Goal: Task Accomplishment & Management: Manage account settings

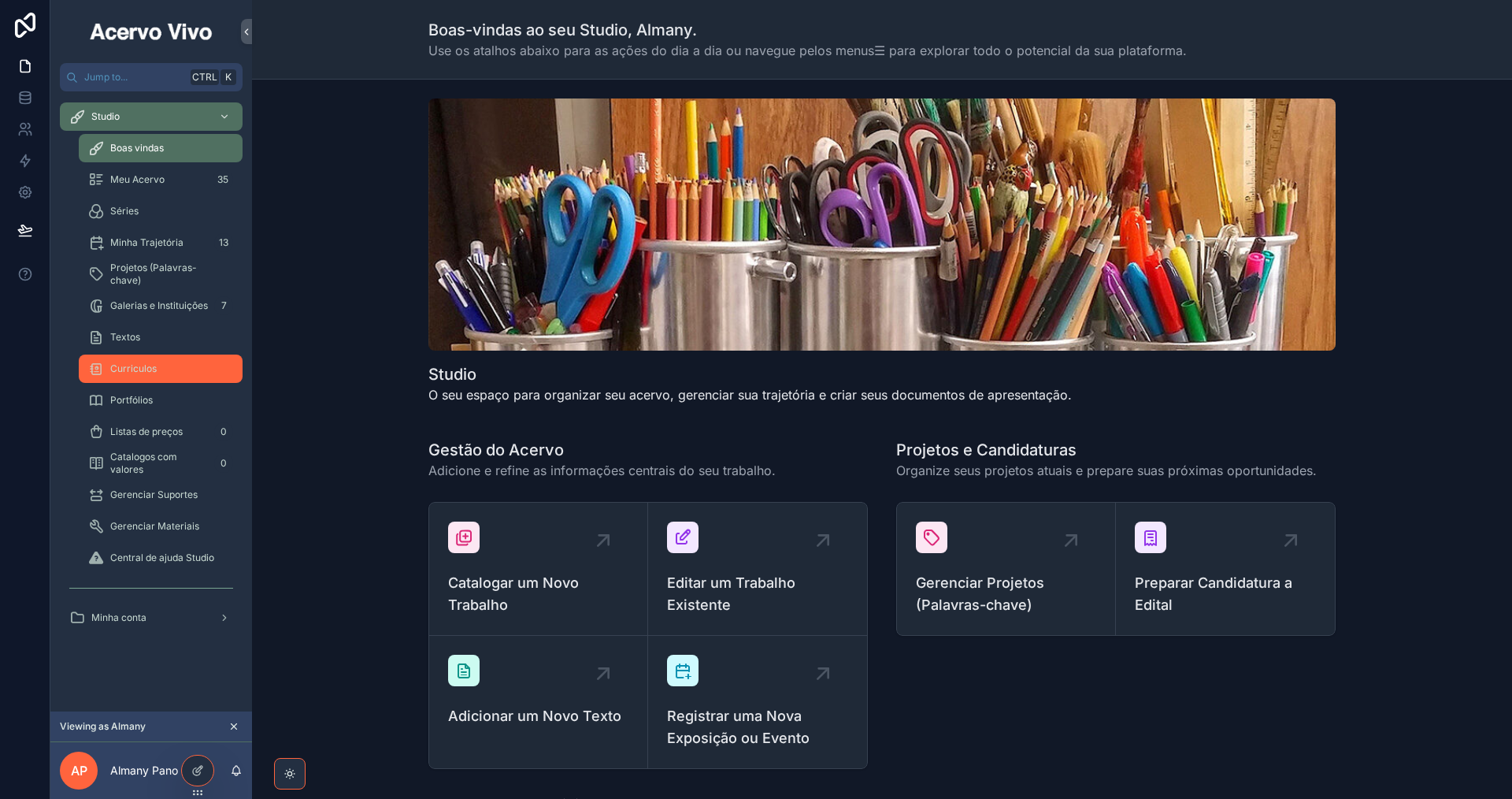
click at [172, 368] on div "Curriculos" at bounding box center [161, 368] width 145 height 26
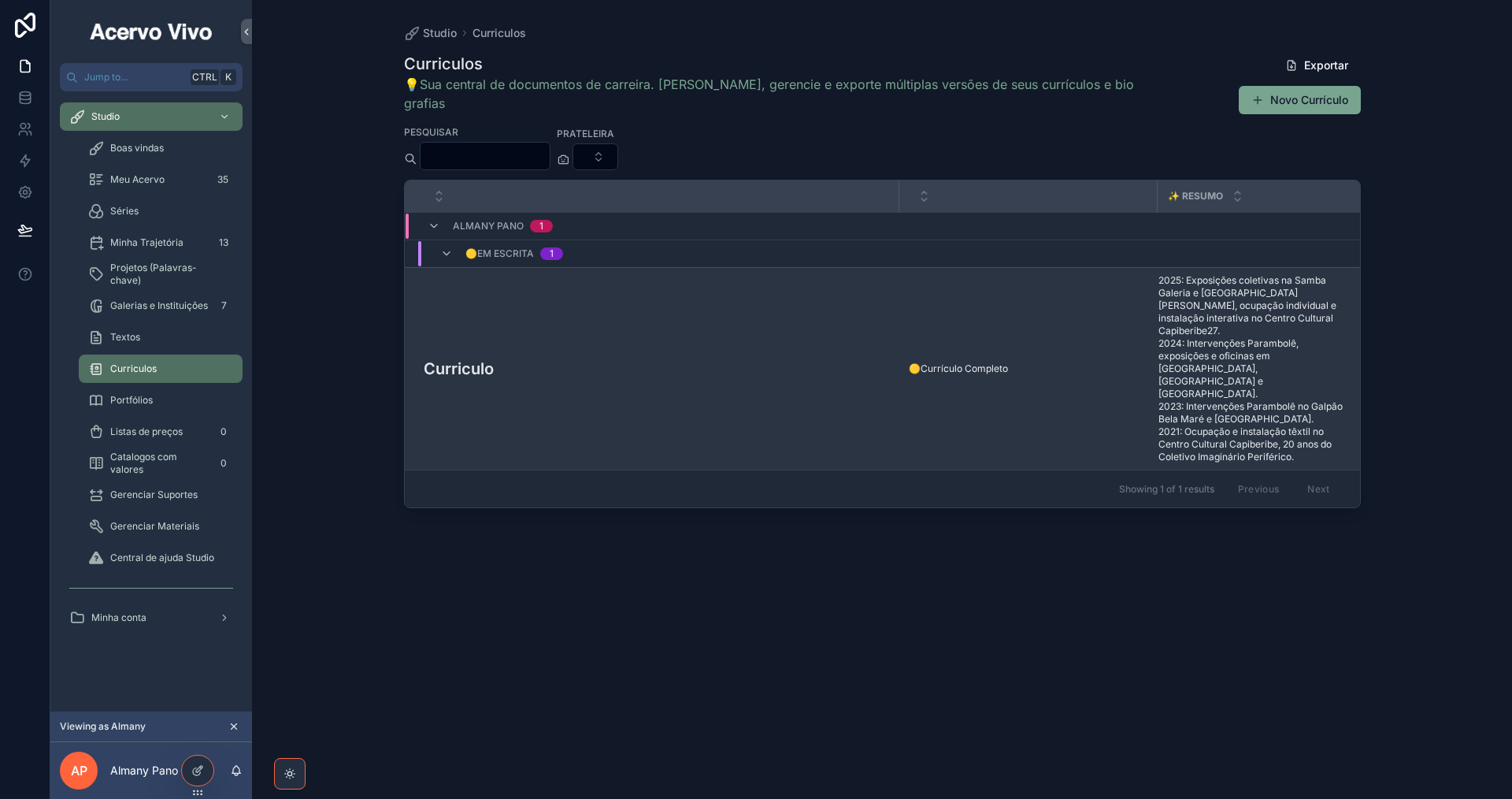
click at [676, 357] on div "Curriculo Curriculo" at bounding box center [657, 368] width 466 height 24
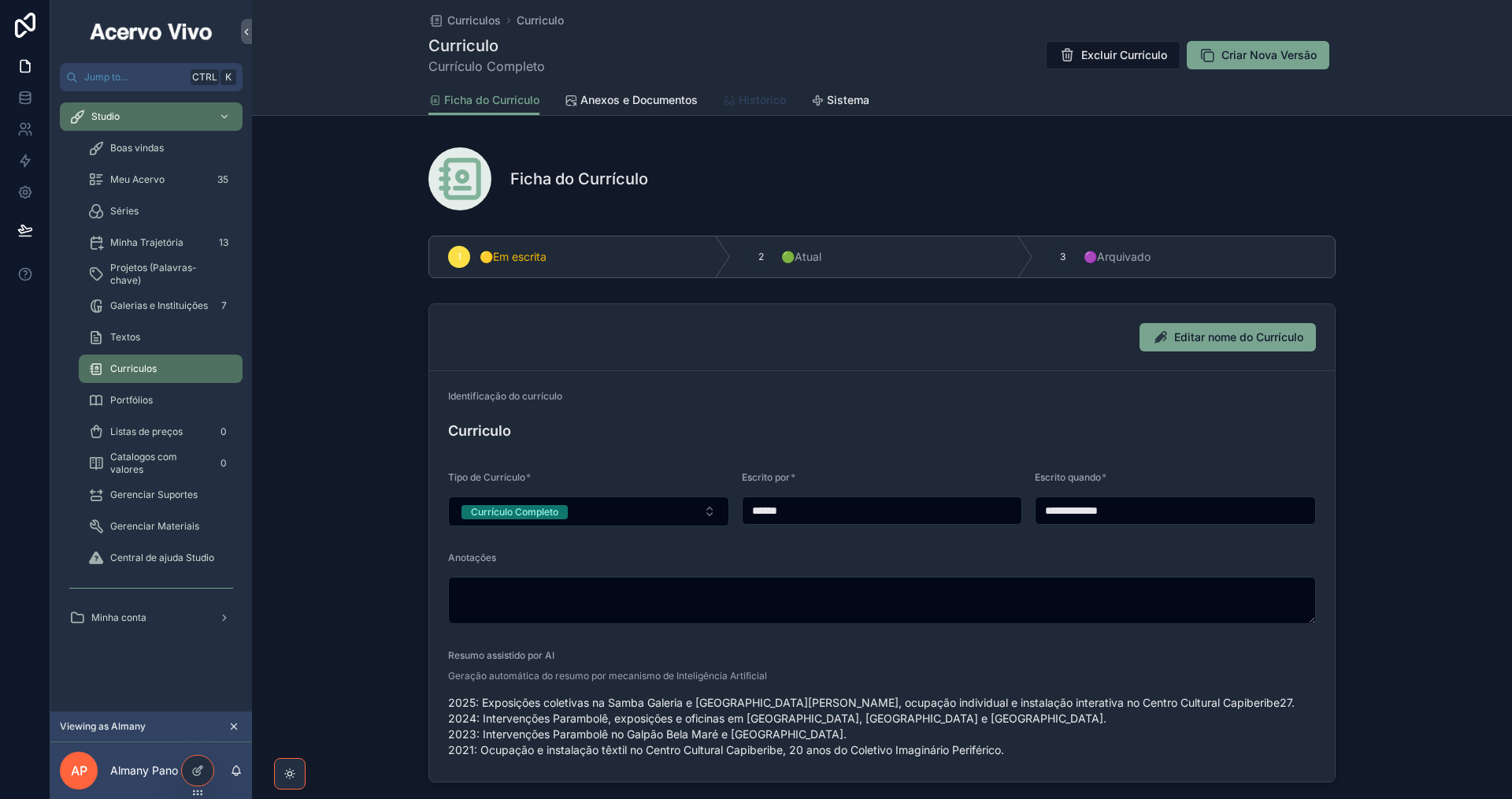
click at [734, 100] on div "Histórico" at bounding box center [754, 99] width 63 height 16
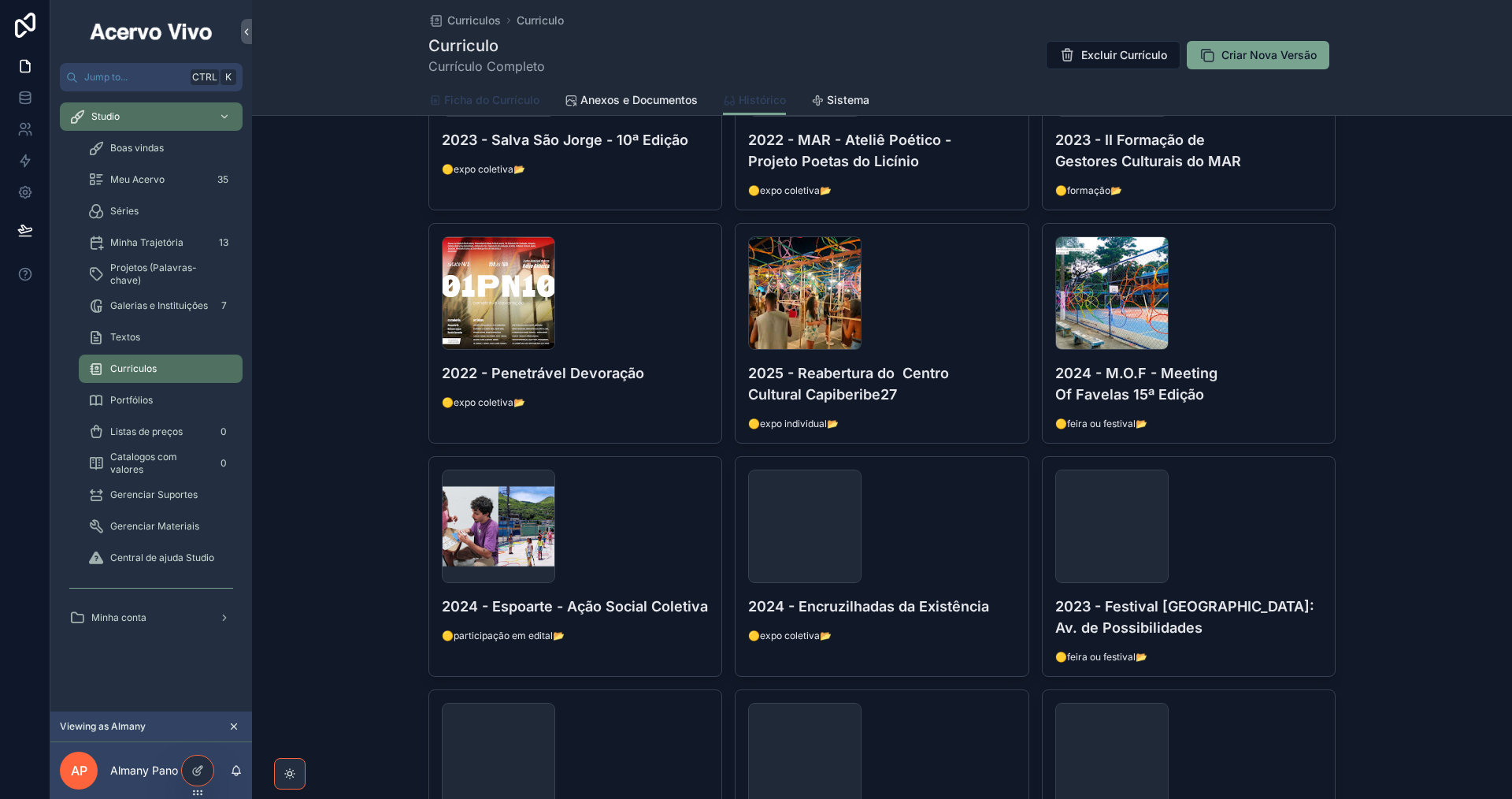
scroll to position [282, 0]
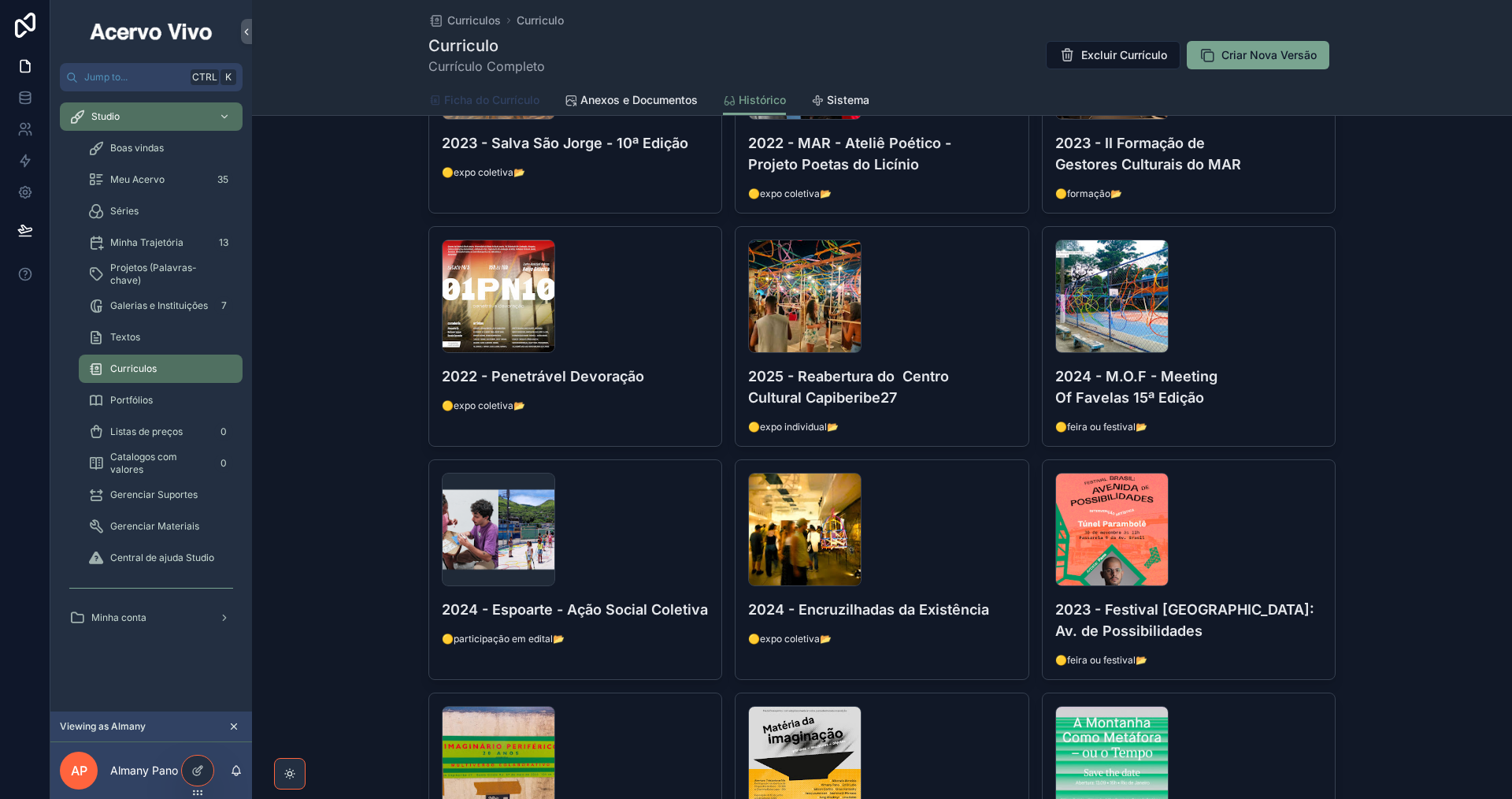
click at [516, 96] on span "Ficha do Currículo" at bounding box center [492, 99] width 96 height 16
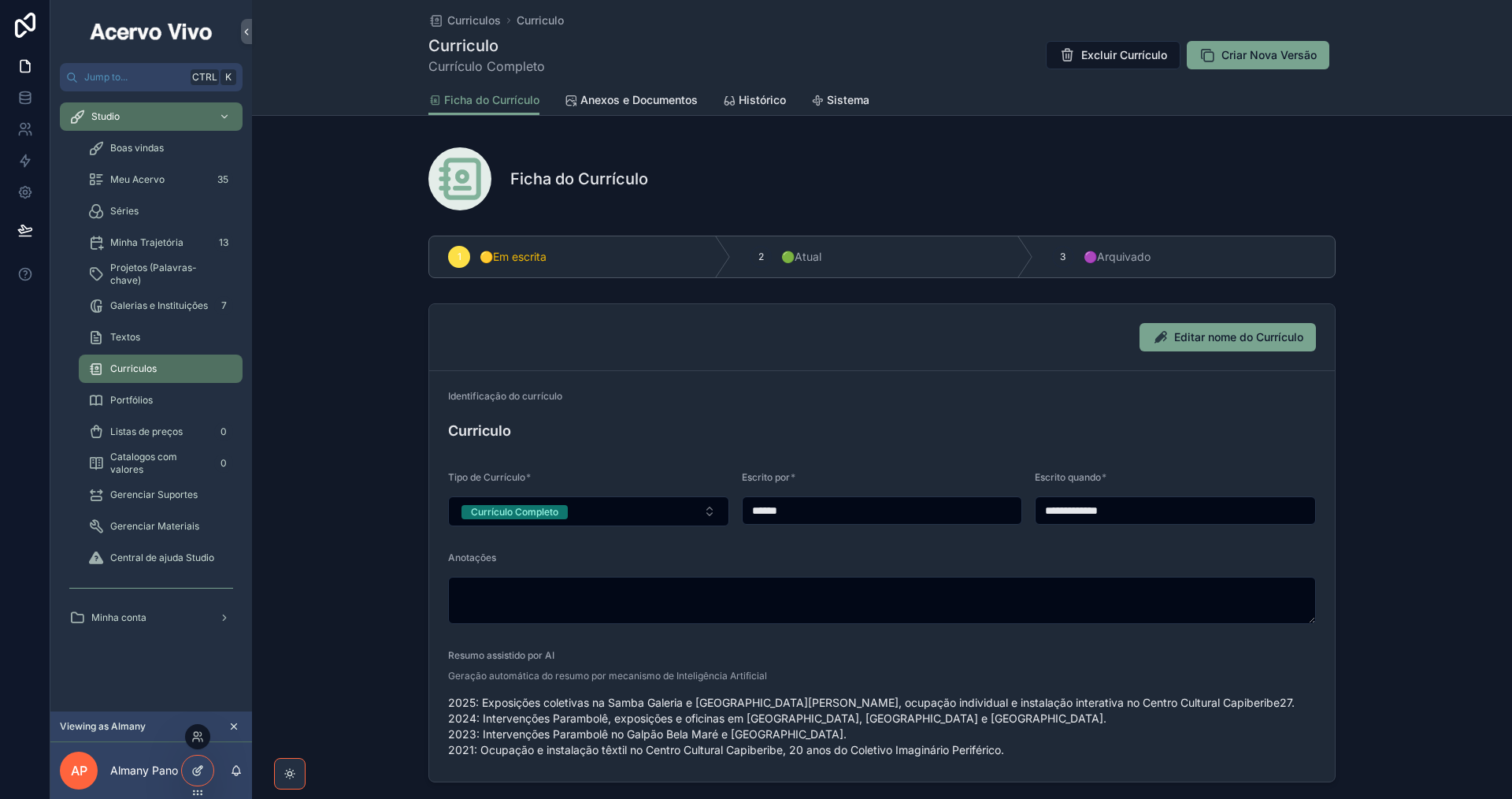
click at [197, 773] on icon at bounding box center [198, 771] width 13 height 13
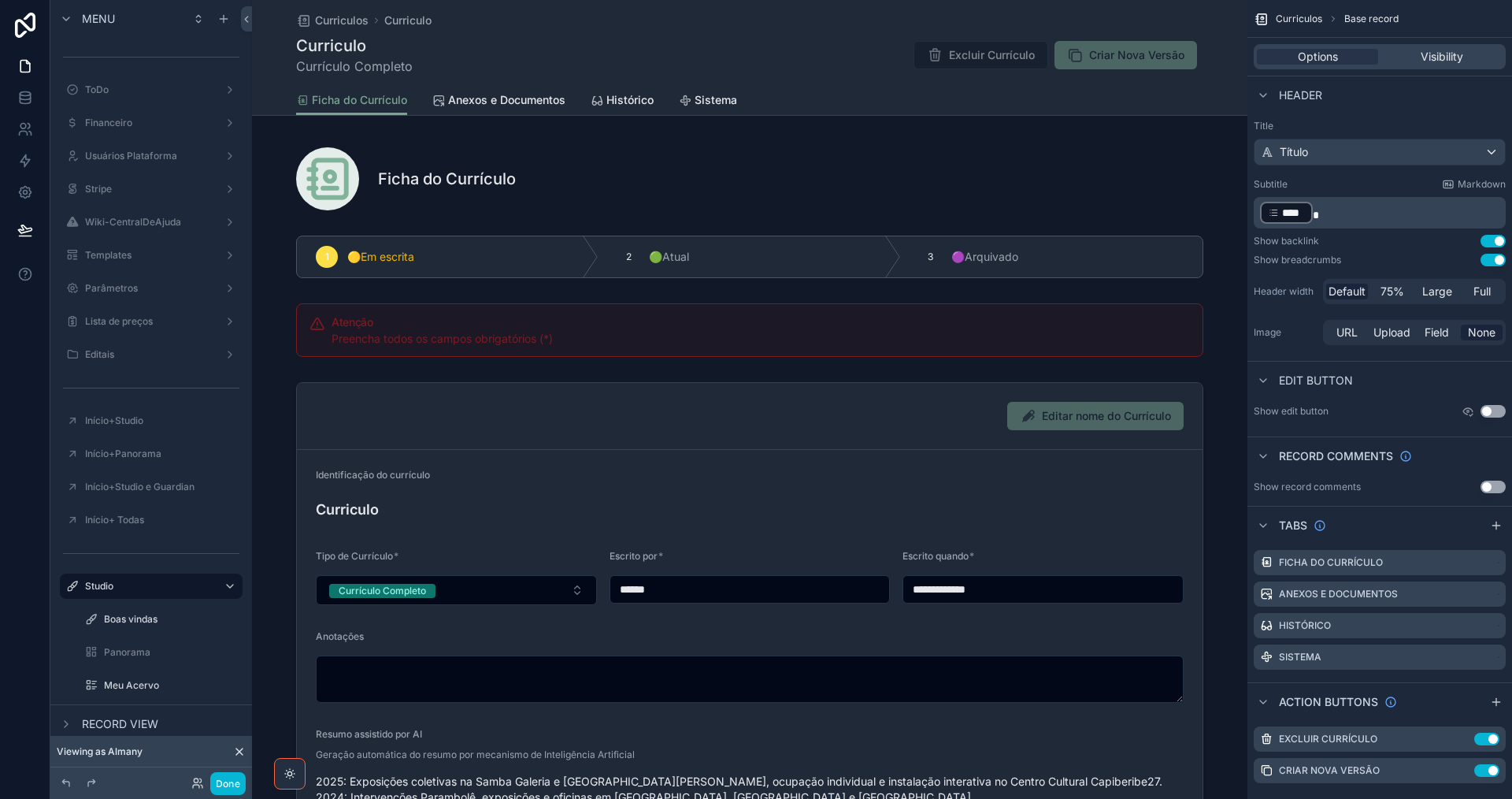
click at [760, 461] on div "scrollable content" at bounding box center [750, 621] width 996 height 492
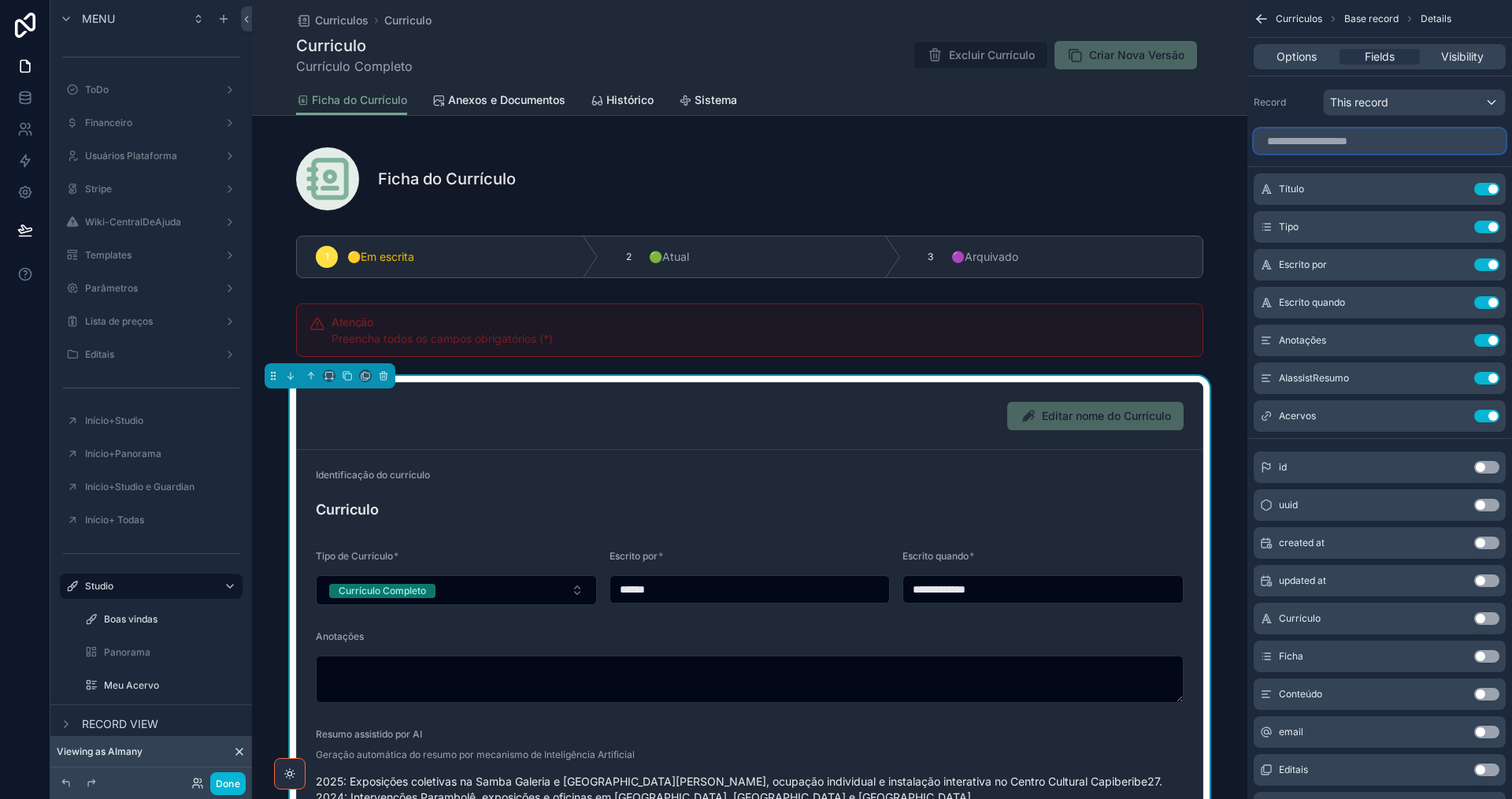
click at [1334, 144] on input "scrollable content" at bounding box center [1380, 141] width 252 height 26
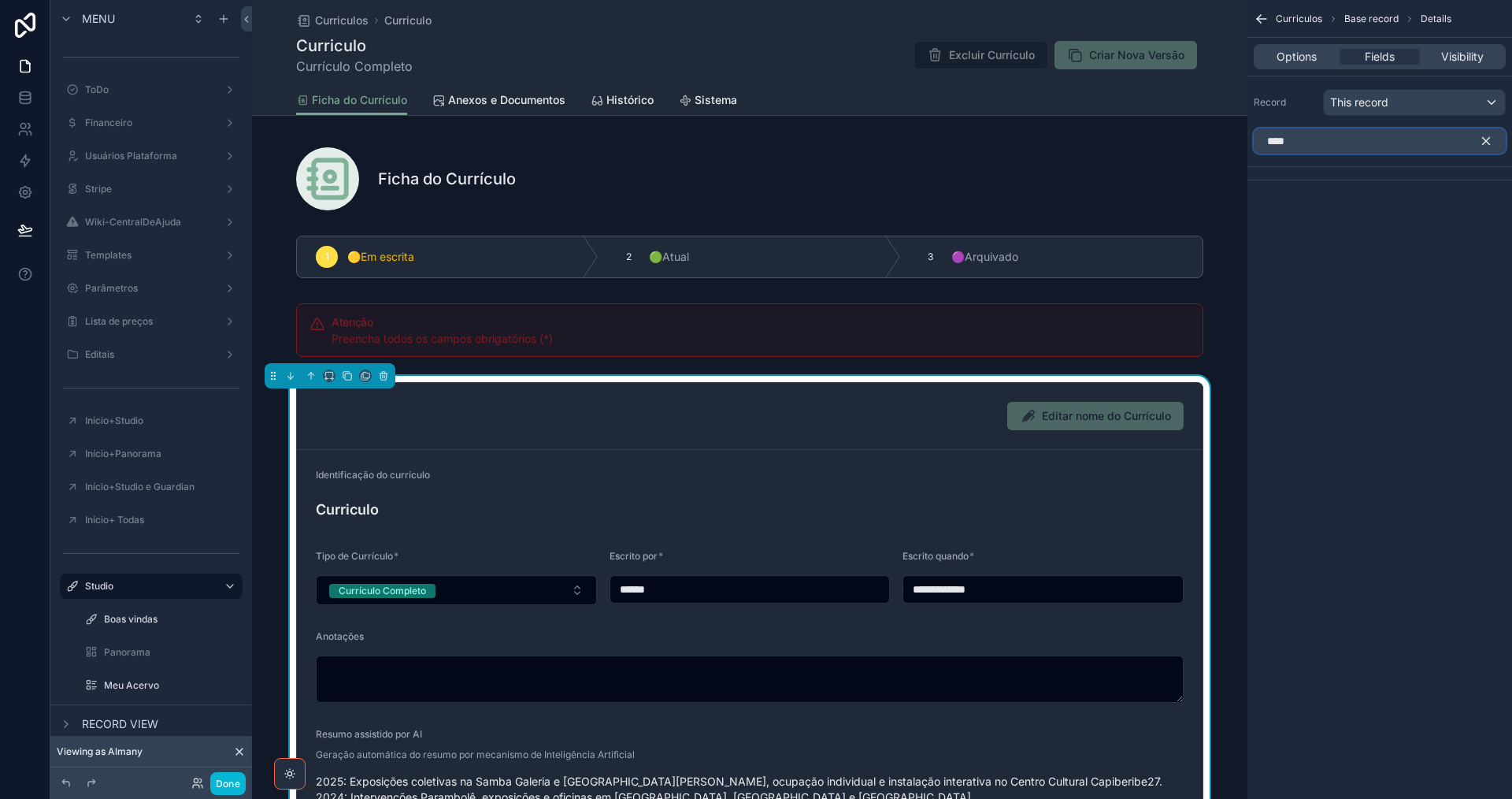
type input "****"
click at [1491, 138] on icon "scrollable content" at bounding box center [1486, 141] width 15 height 15
